Goal: Information Seeking & Learning: Compare options

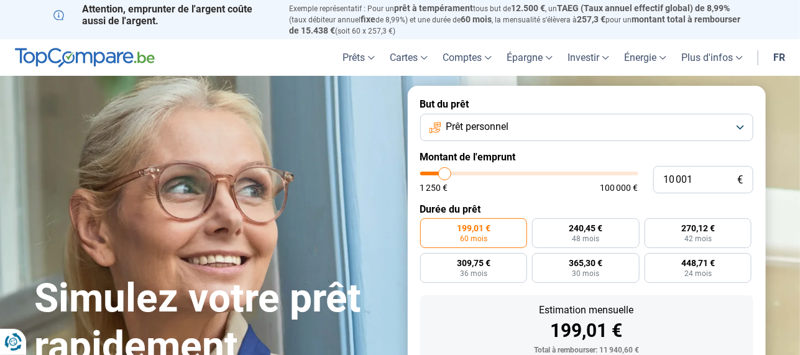
click at [743, 125] on button "Prêt personnel" at bounding box center [586, 127] width 333 height 27
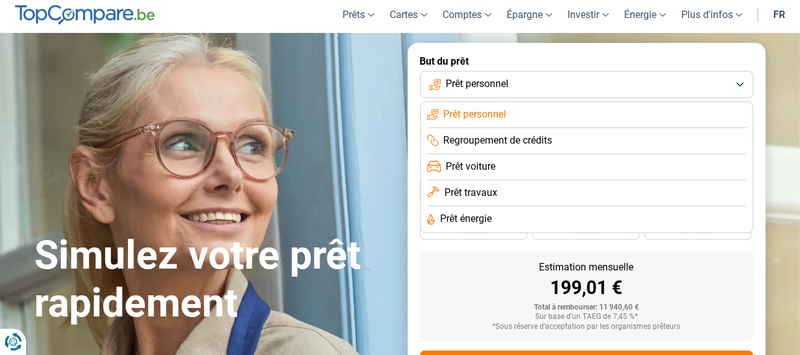
scroll to position [41, 0]
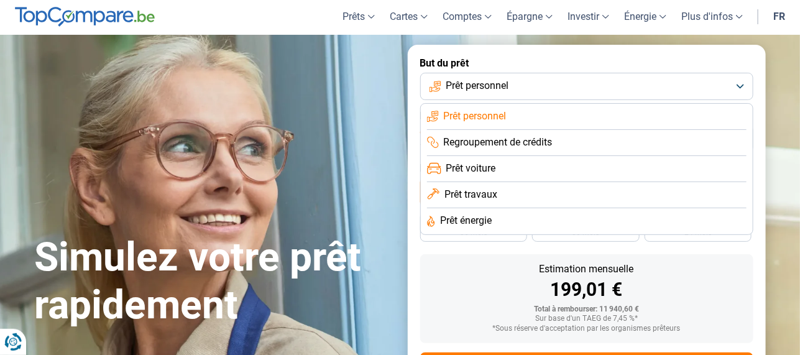
click at [743, 84] on button "Prêt personnel" at bounding box center [586, 86] width 333 height 27
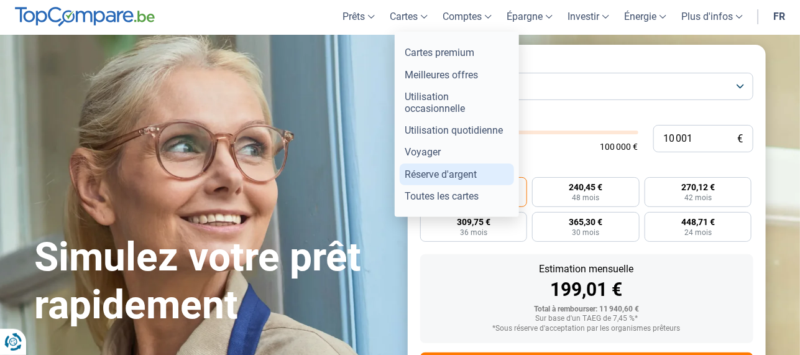
click at [451, 173] on link "Réserve d'argent" at bounding box center [457, 174] width 114 height 22
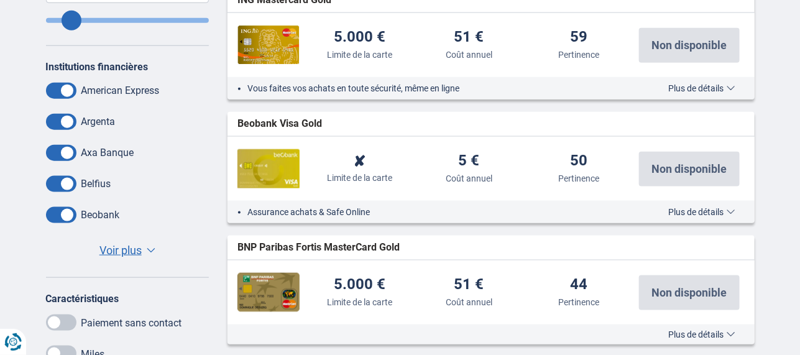
scroll to position [497, 0]
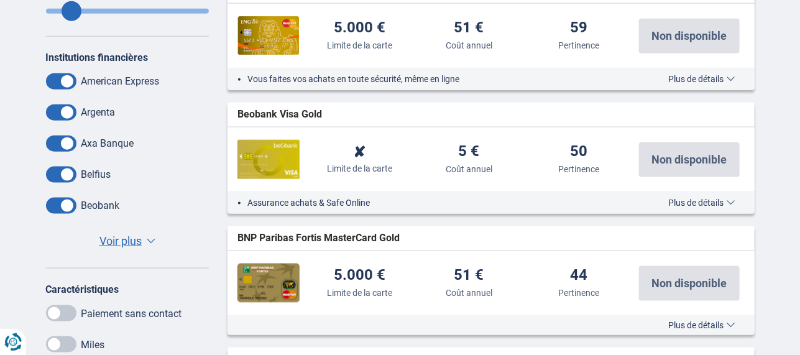
click at [129, 237] on span "Voir plus" at bounding box center [120, 241] width 42 height 16
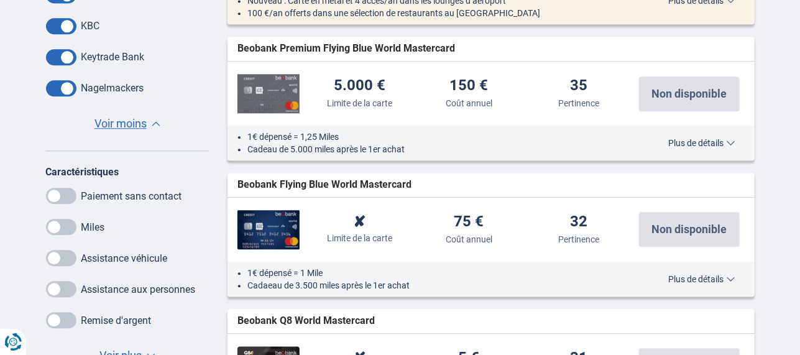
scroll to position [1077, 0]
